Goal: Use online tool/utility: Utilize a website feature to perform a specific function

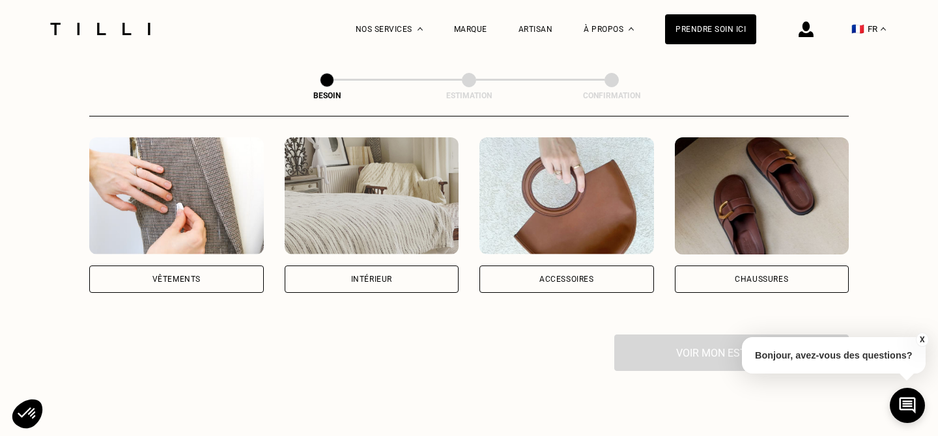
scroll to position [252, 0]
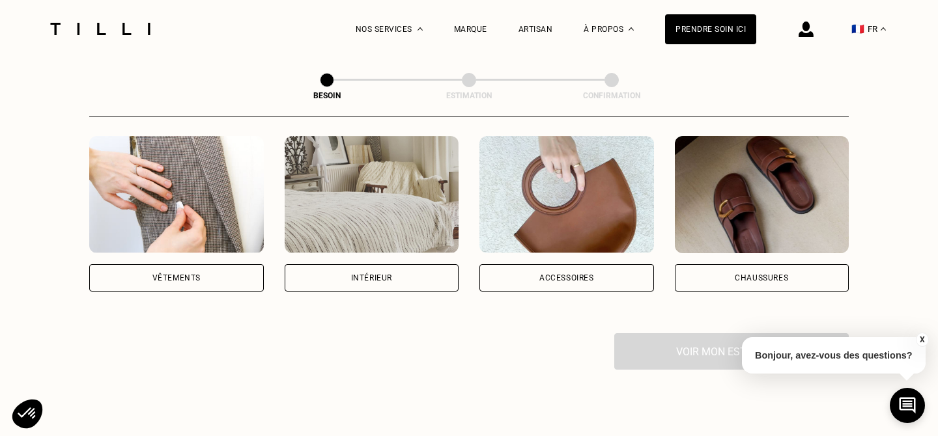
click at [369, 274] on div "Intérieur" at bounding box center [371, 278] width 41 height 8
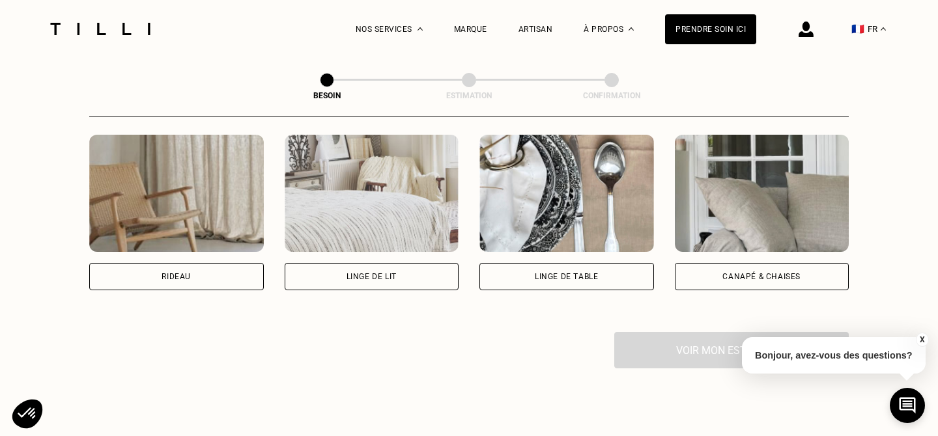
scroll to position [610, 0]
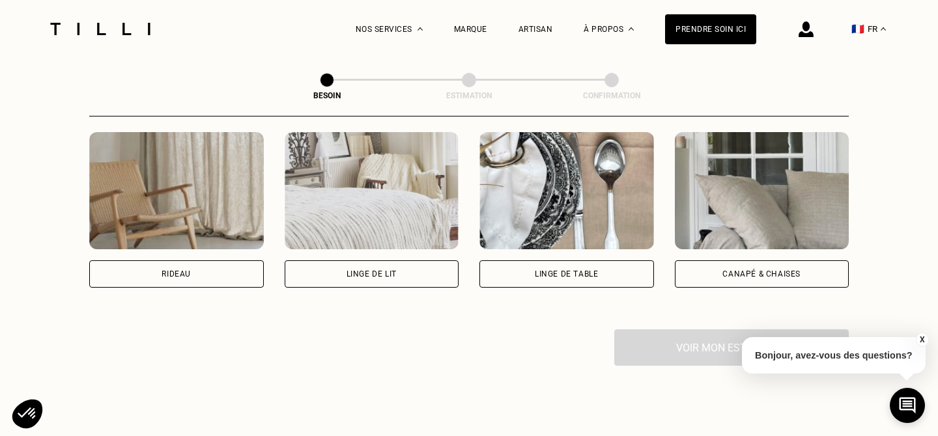
click at [223, 261] on div "Rideau" at bounding box center [176, 274] width 175 height 27
select select "FR"
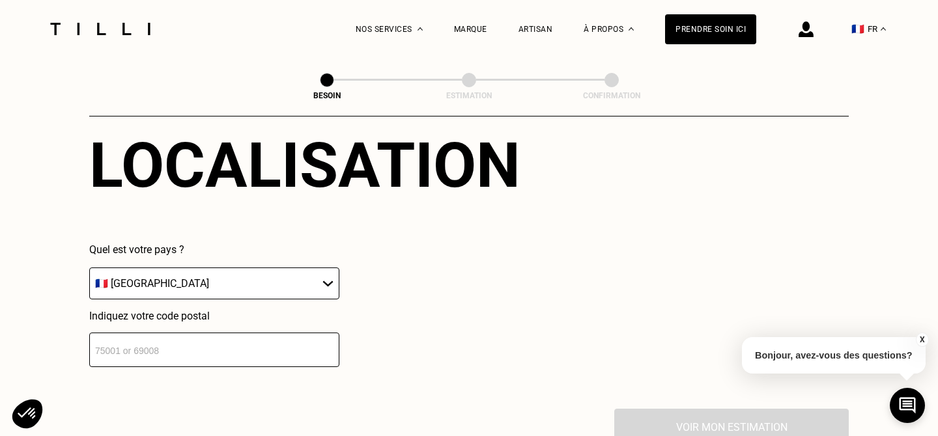
scroll to position [863, 0]
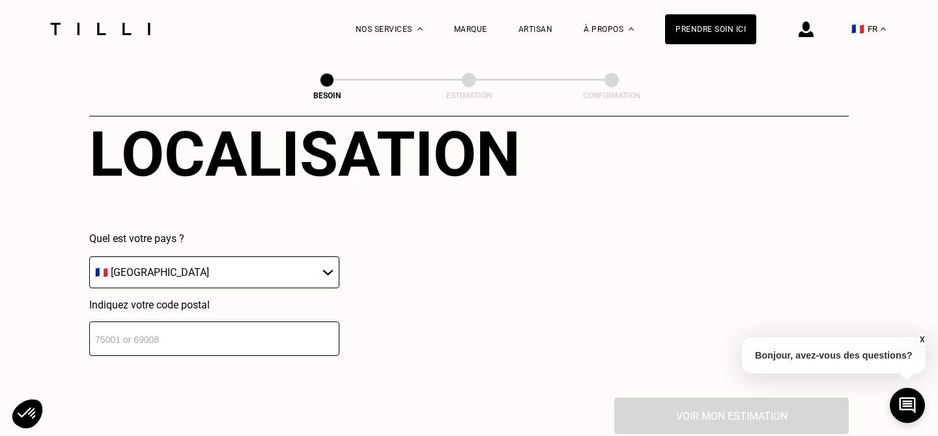
click at [190, 322] on input "number" at bounding box center [214, 339] width 250 height 35
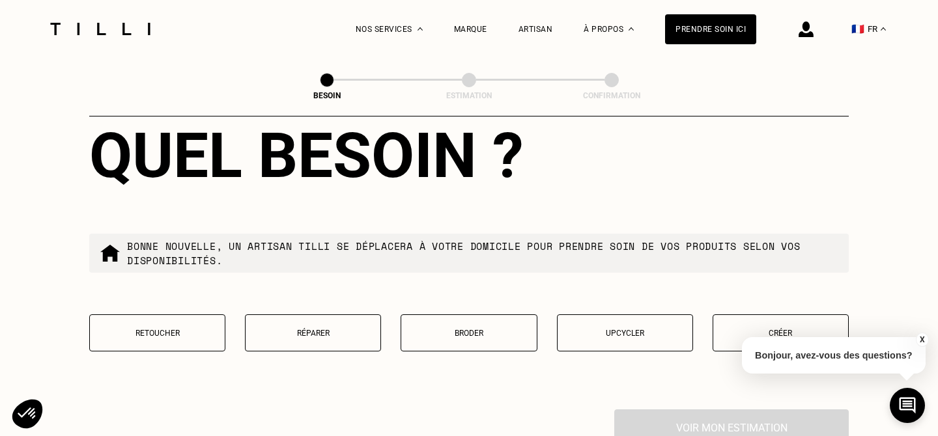
scroll to position [1184, 0]
type input "92800"
click at [182, 328] on p "Retoucher" at bounding box center [157, 332] width 122 height 9
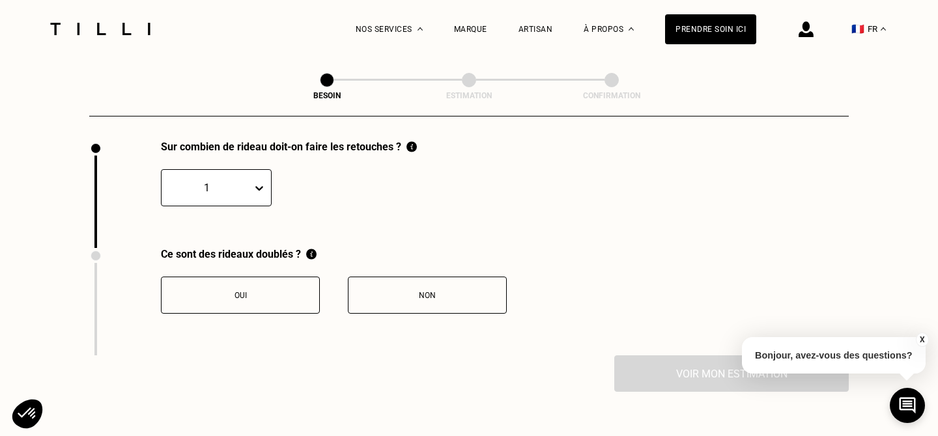
scroll to position [1454, 0]
click at [407, 287] on button "Non" at bounding box center [427, 294] width 159 height 37
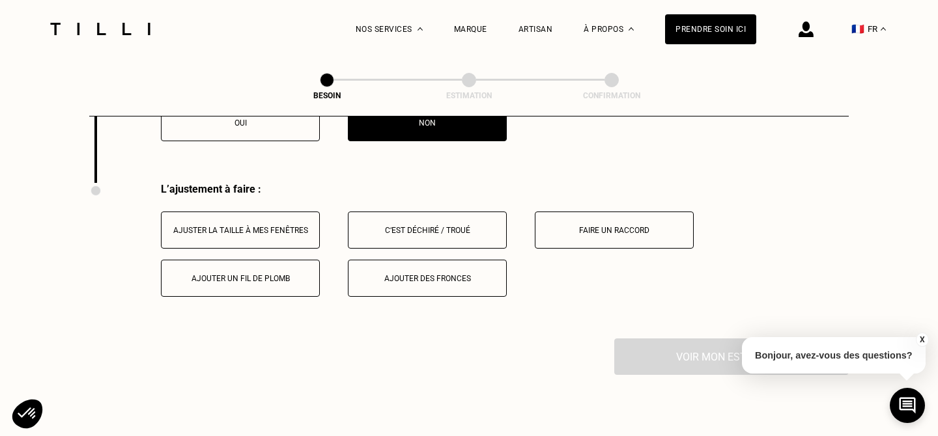
scroll to position [1626, 0]
click at [262, 221] on button "Ajuster la taille à mes fenêtres" at bounding box center [240, 229] width 159 height 37
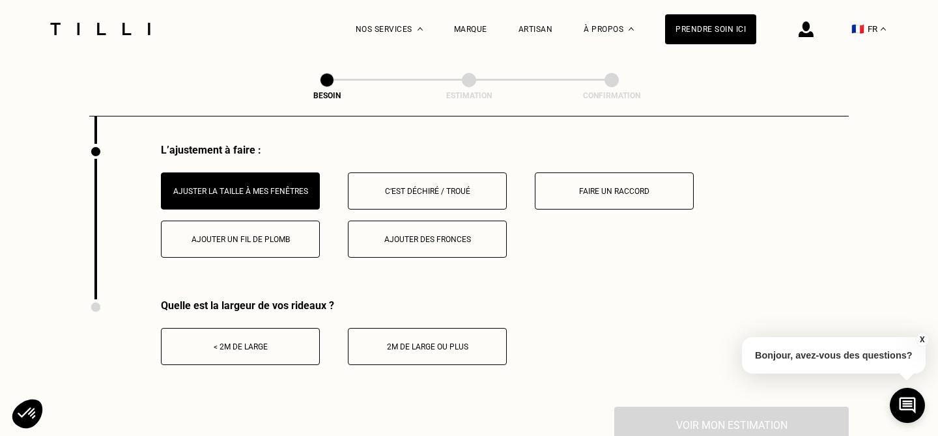
scroll to position [1675, 0]
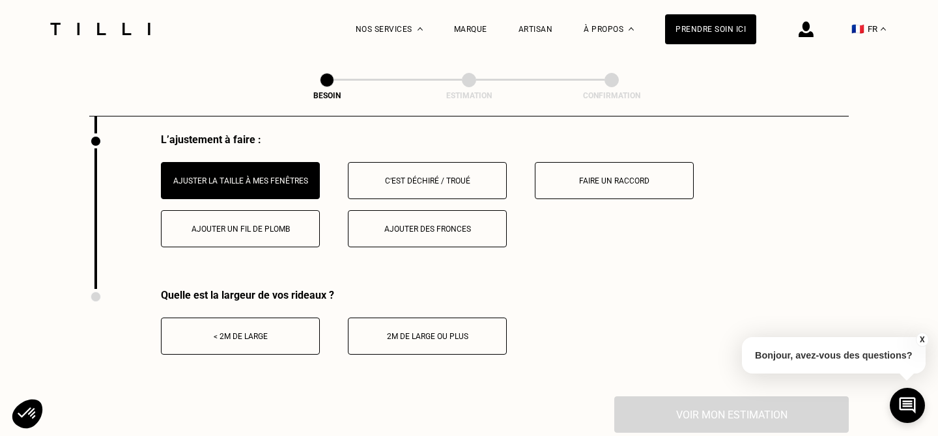
click at [274, 318] on button "< 2m de large" at bounding box center [240, 336] width 159 height 37
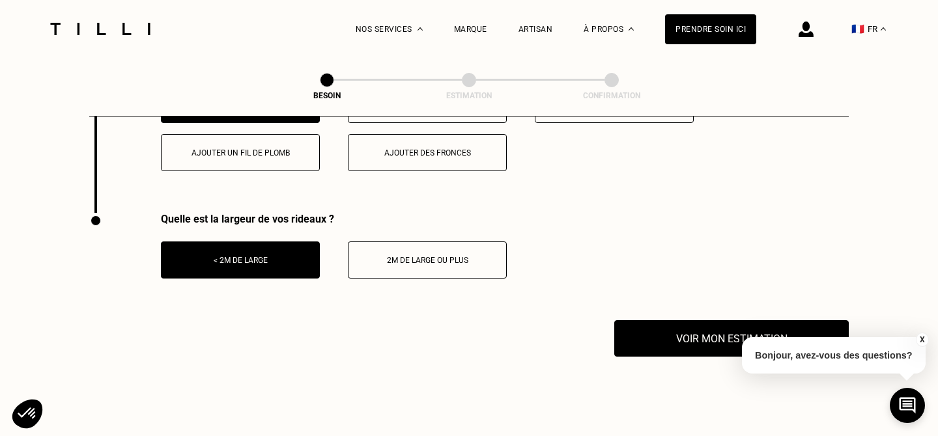
scroll to position [1791, 0]
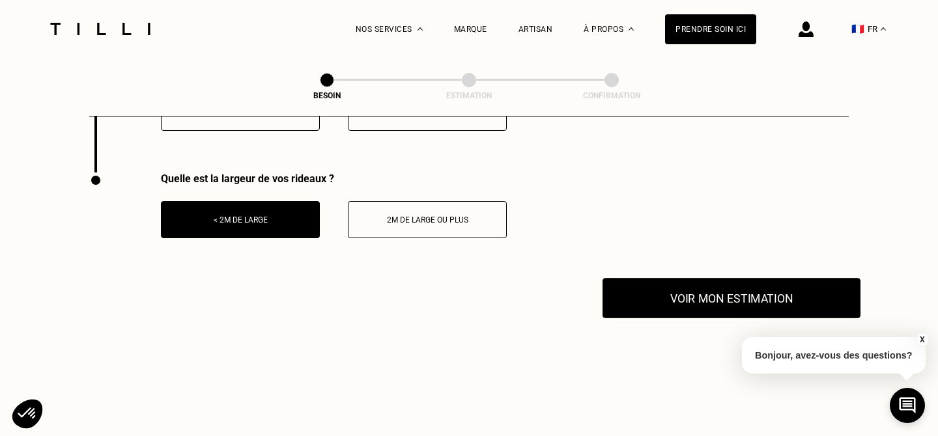
click at [701, 282] on button "Voir mon estimation" at bounding box center [731, 298] width 258 height 40
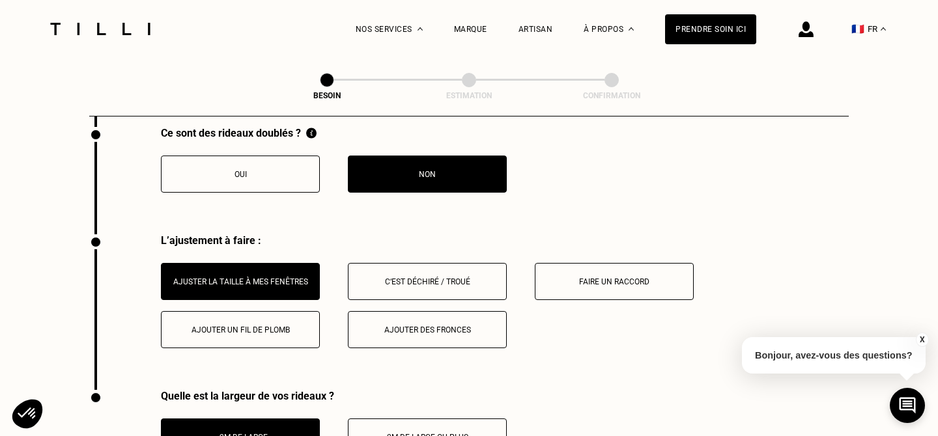
scroll to position [1569, 0]
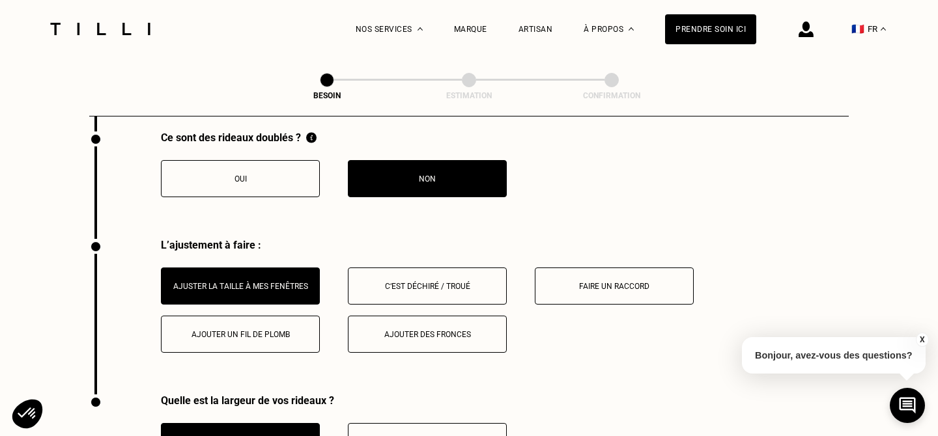
click at [599, 268] on button "Faire un raccord" at bounding box center [614, 286] width 159 height 37
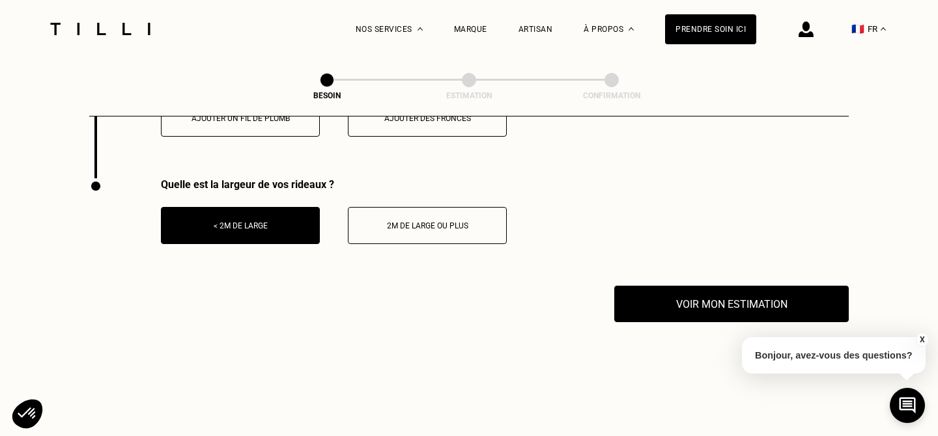
scroll to position [1796, 0]
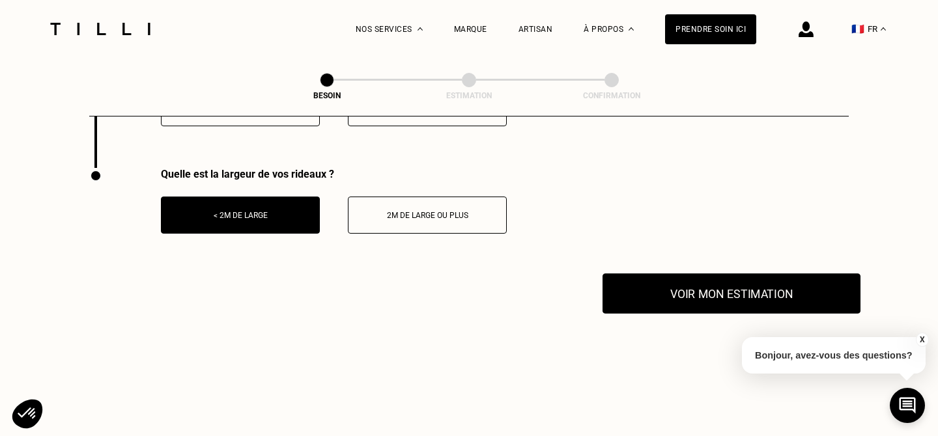
click at [715, 274] on button "Voir mon estimation" at bounding box center [731, 294] width 258 height 40
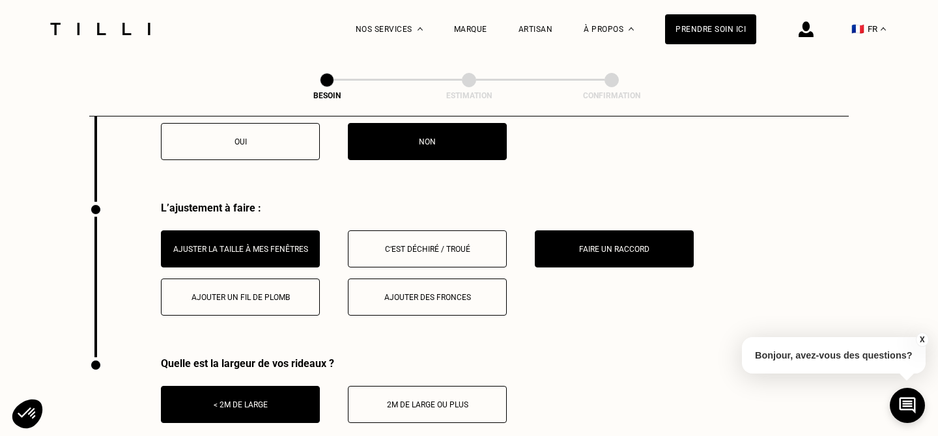
scroll to position [1607, 0]
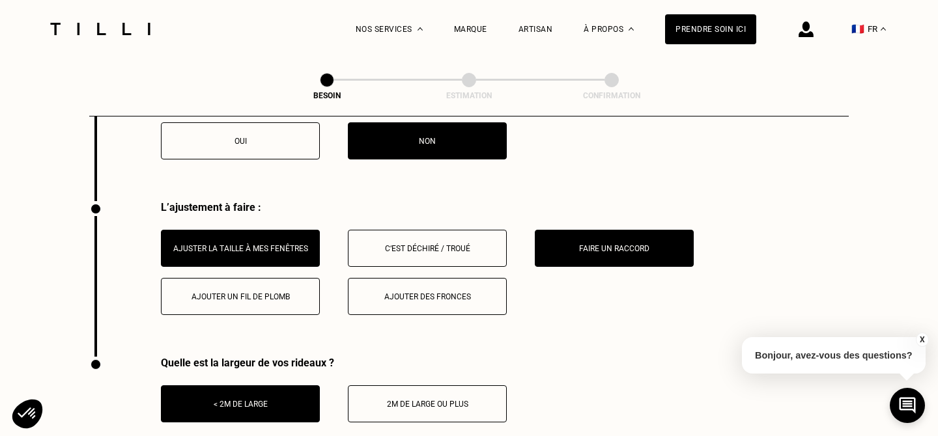
click at [604, 244] on div "Faire un raccord" at bounding box center [614, 248] width 145 height 9
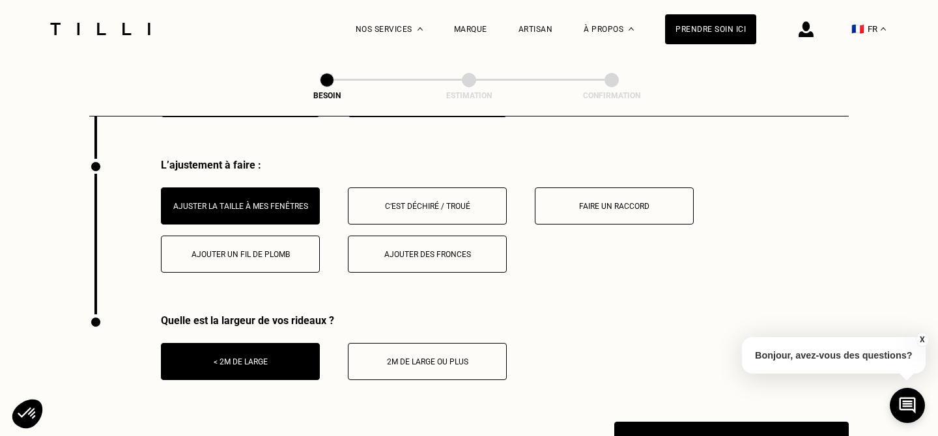
scroll to position [1660, 0]
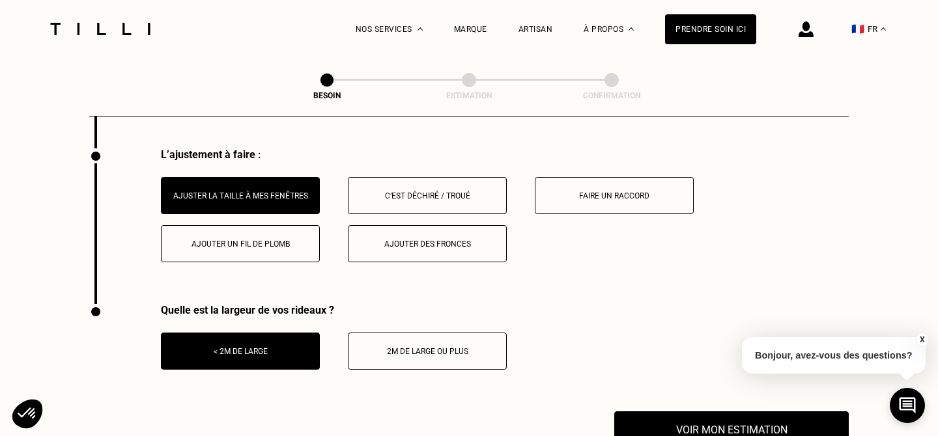
click at [283, 191] on div "Ajuster la taille à mes fenêtres" at bounding box center [240, 195] width 145 height 9
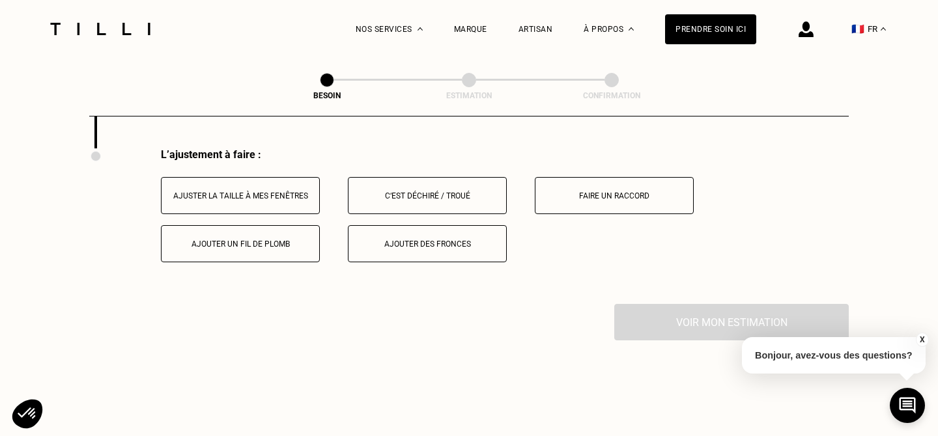
click at [590, 191] on div "Faire un raccord" at bounding box center [614, 195] width 145 height 9
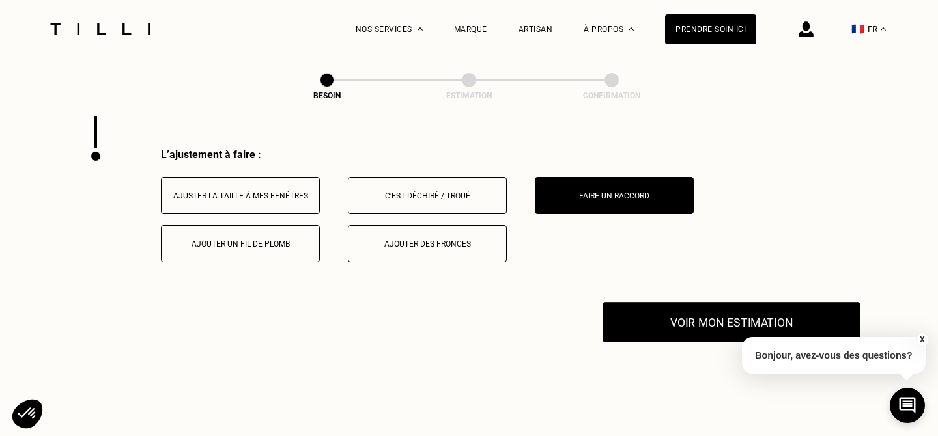
click at [711, 305] on button "Voir mon estimation" at bounding box center [731, 322] width 258 height 40
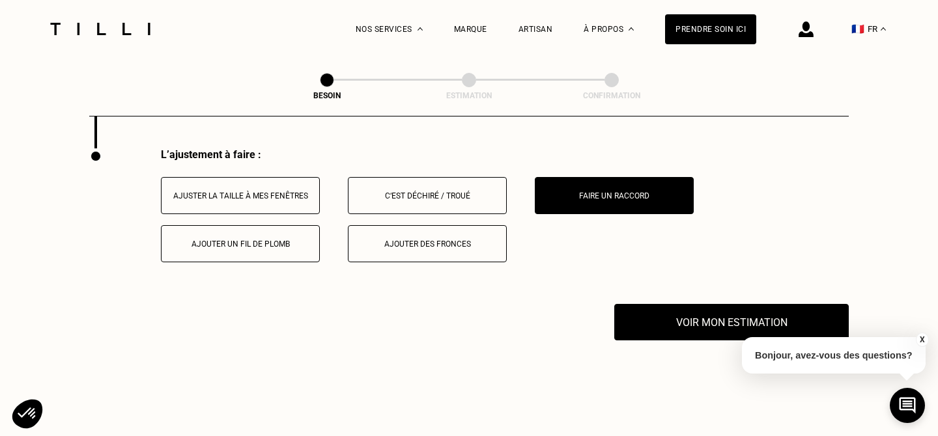
click at [262, 187] on button "Ajuster la taille à mes fenêtres" at bounding box center [240, 195] width 159 height 37
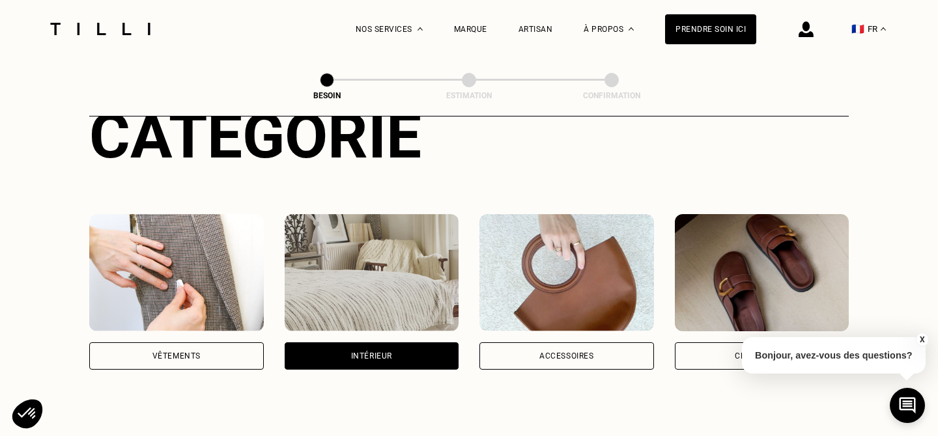
scroll to position [0, 0]
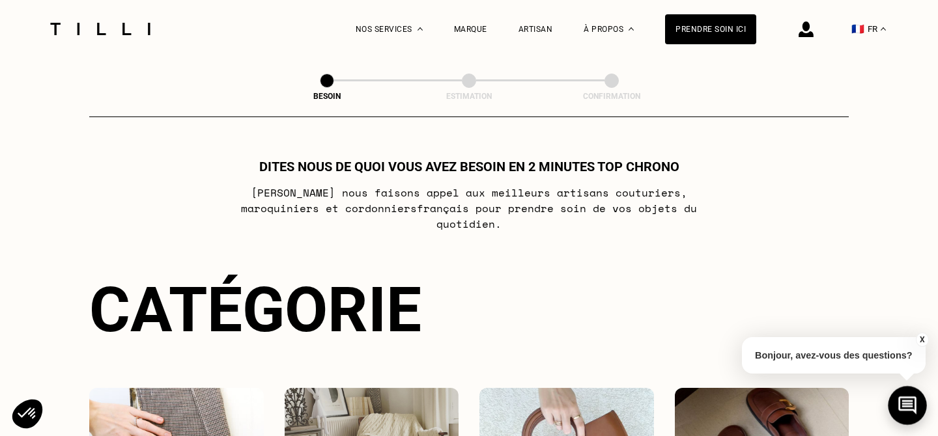
click at [909, 405] on icon at bounding box center [907, 406] width 21 height 35
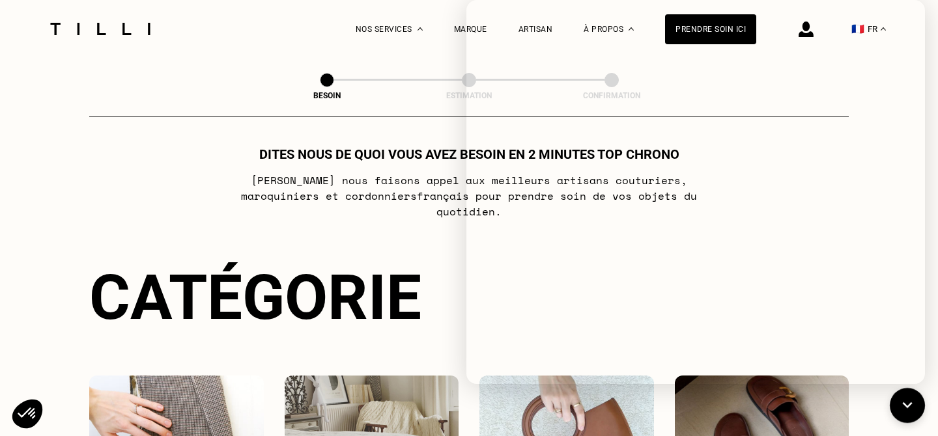
scroll to position [16, 0]
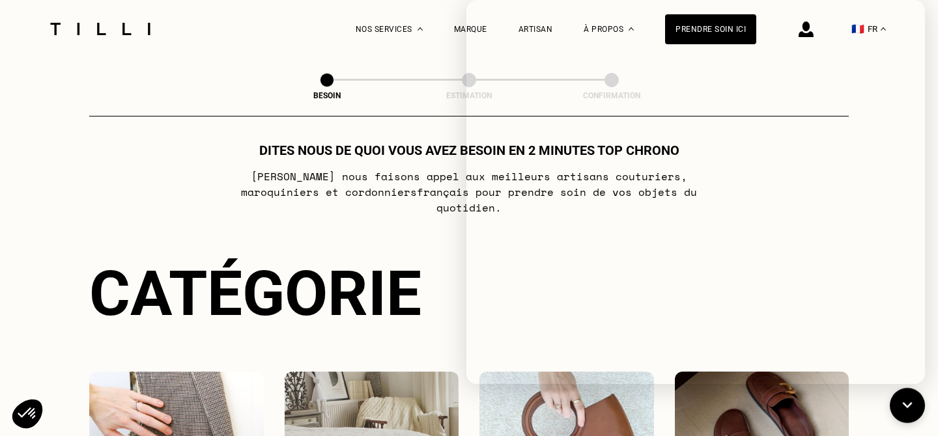
click at [369, 180] on p "[PERSON_NAME] nous faisons appel aux meilleurs artisans couturiers , maroquinie…" at bounding box center [469, 192] width 516 height 47
